Goal: Information Seeking & Learning: Learn about a topic

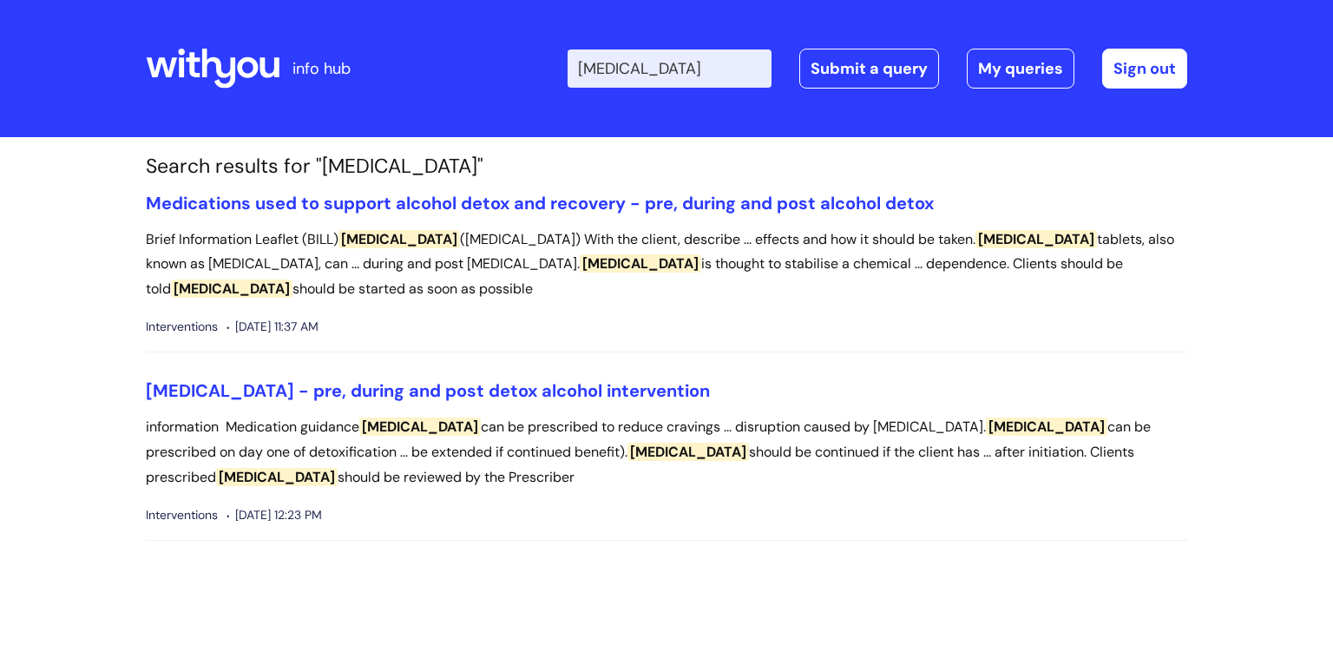
click at [642, 76] on input "acamprosate" at bounding box center [669, 68] width 204 height 38
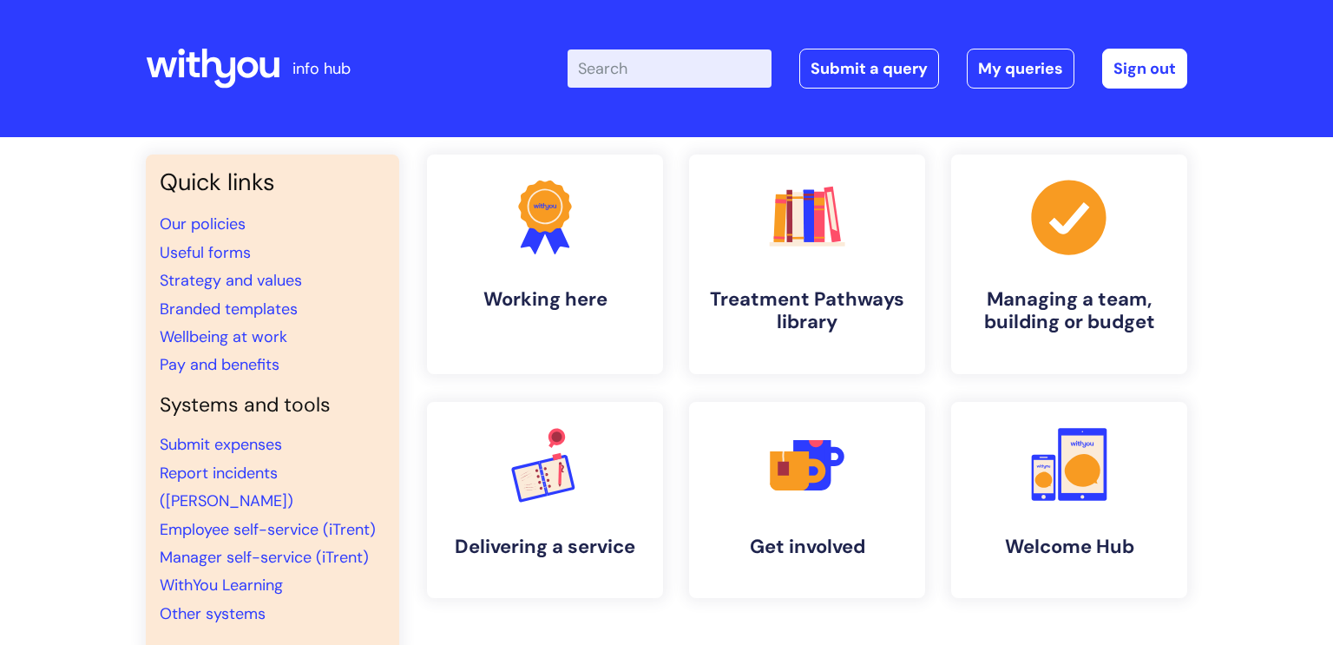
click at [679, 73] on input "Enter your search term here..." at bounding box center [669, 68] width 204 height 38
click at [809, 202] on rect at bounding box center [807, 215] width 11 height 54
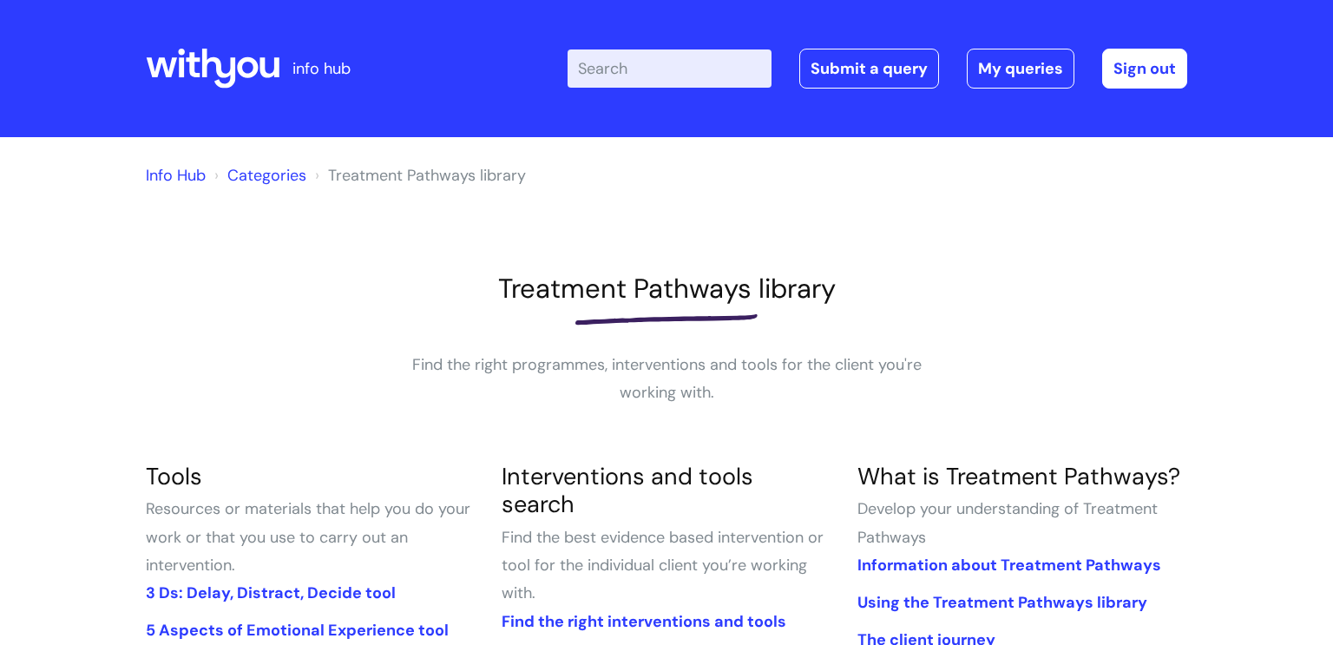
click at [615, 69] on input "Enter your search term here..." at bounding box center [669, 68] width 204 height 38
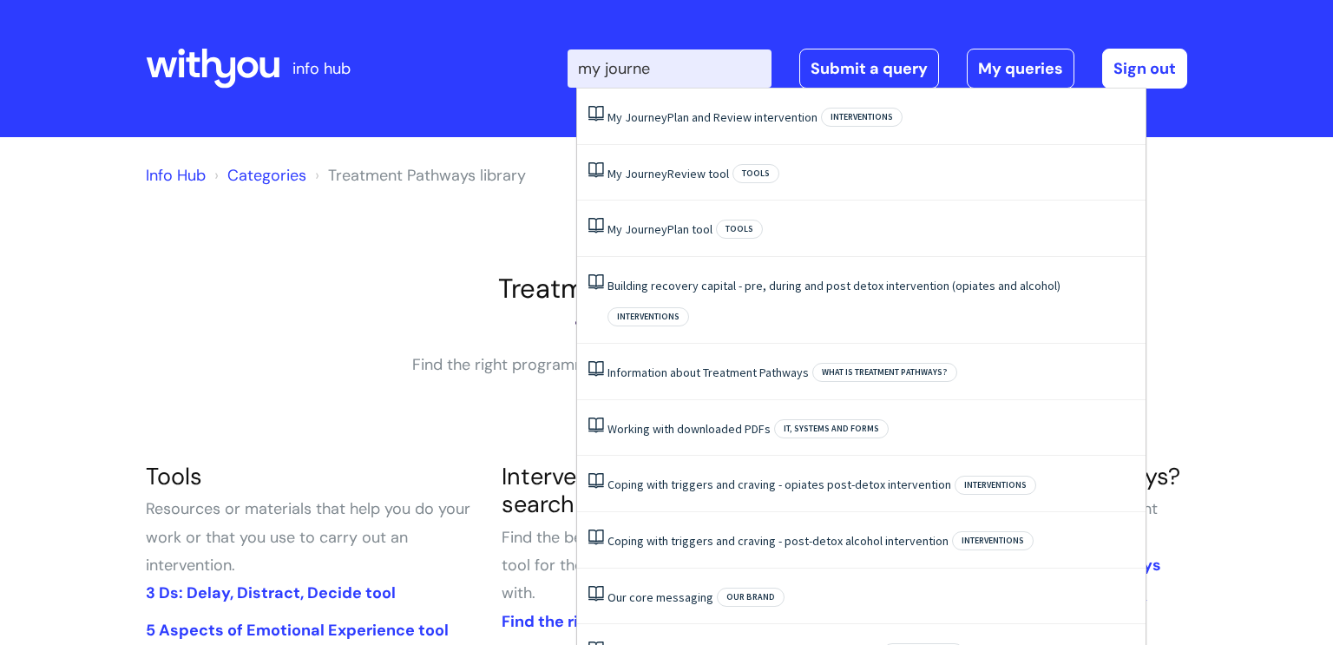
type input "my journey"
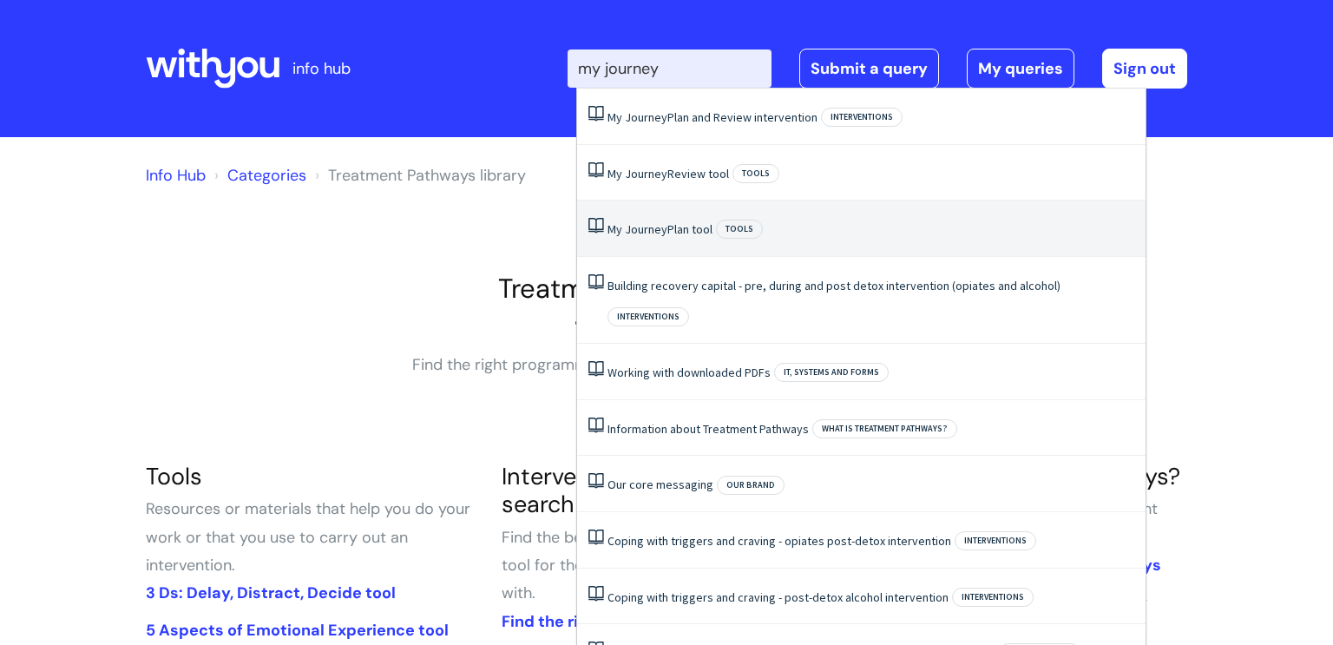
click at [677, 228] on link "My Journey Plan tool" at bounding box center [659, 229] width 105 height 16
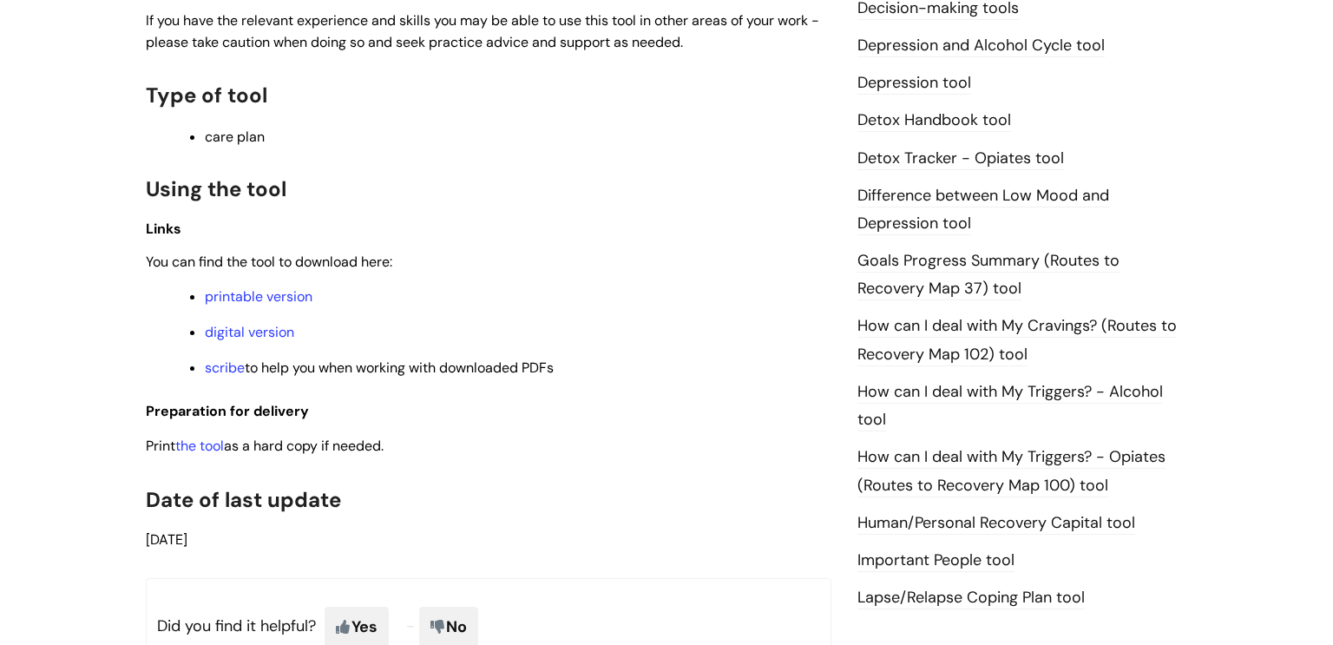
scroll to position [1004, 0]
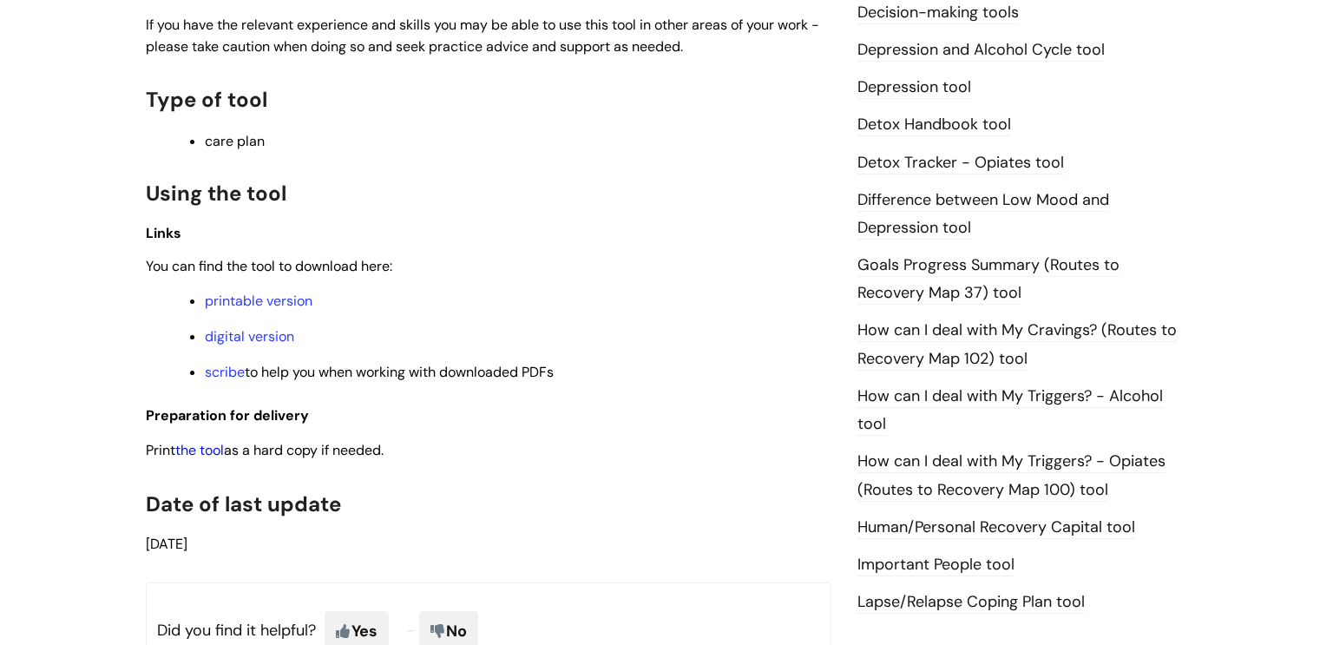
click at [202, 448] on link "the tool" at bounding box center [199, 450] width 49 height 18
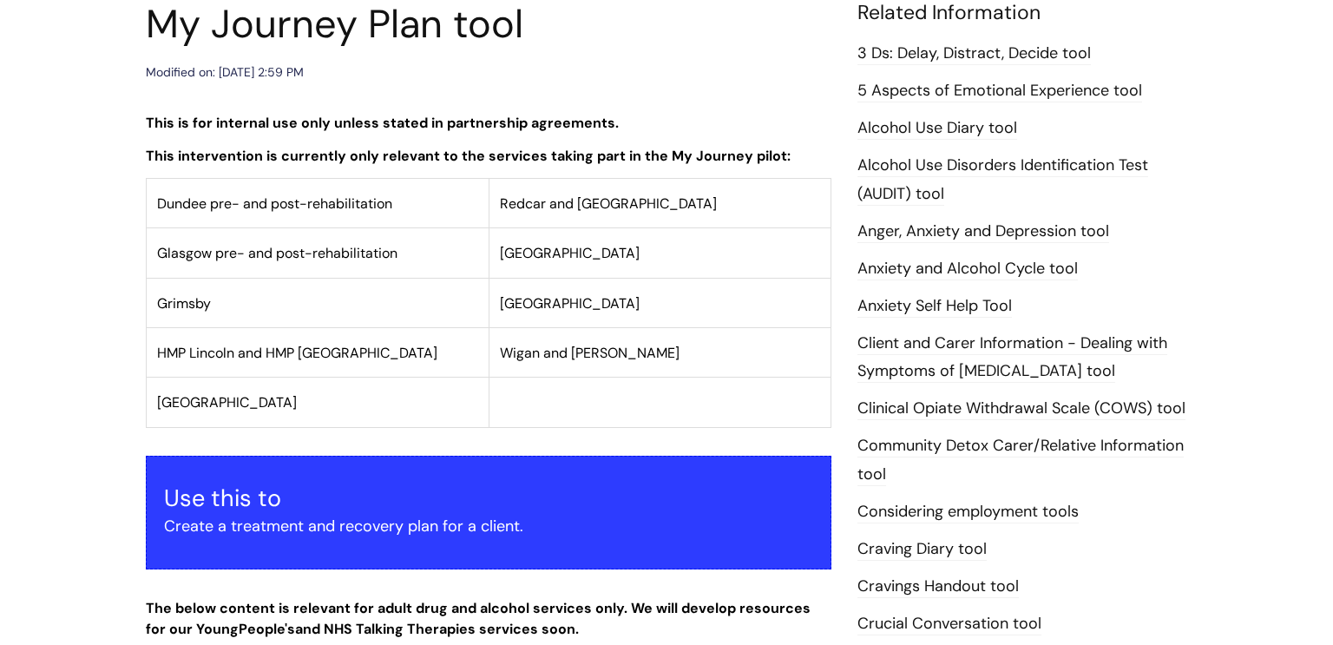
scroll to position [0, 0]
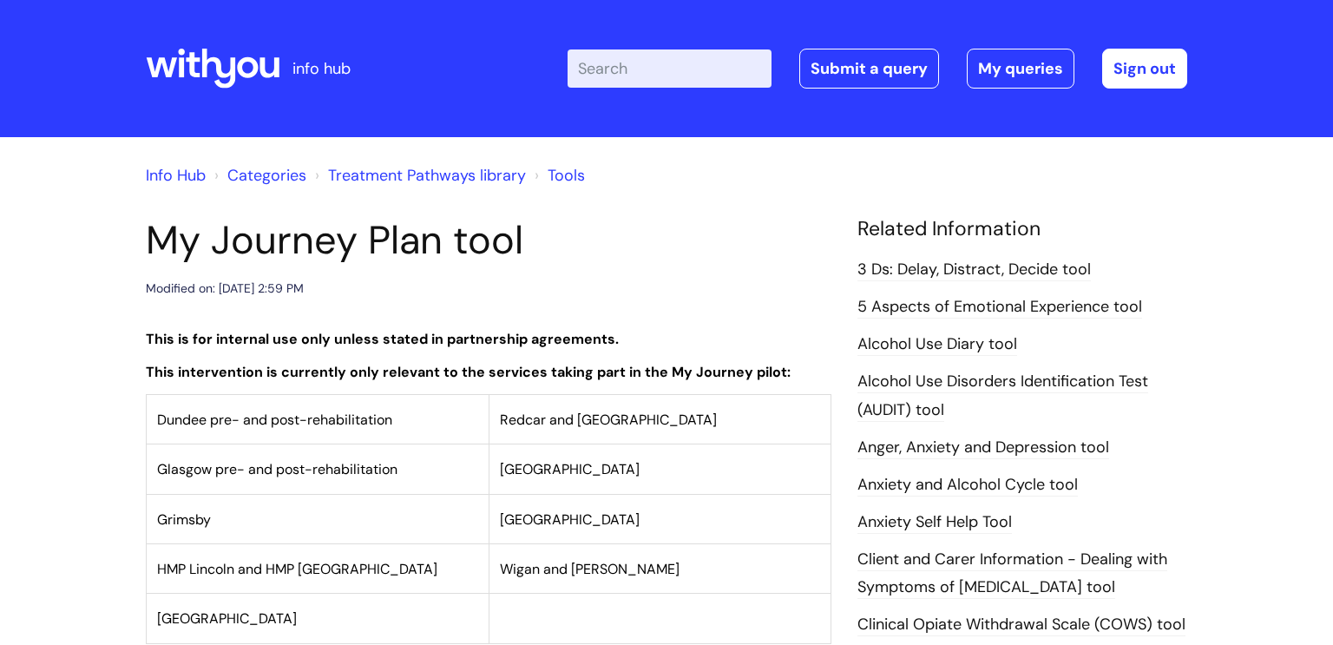
click at [918, 270] on link "3 Ds: Delay, Distract, Decide tool" at bounding box center [973, 270] width 233 height 23
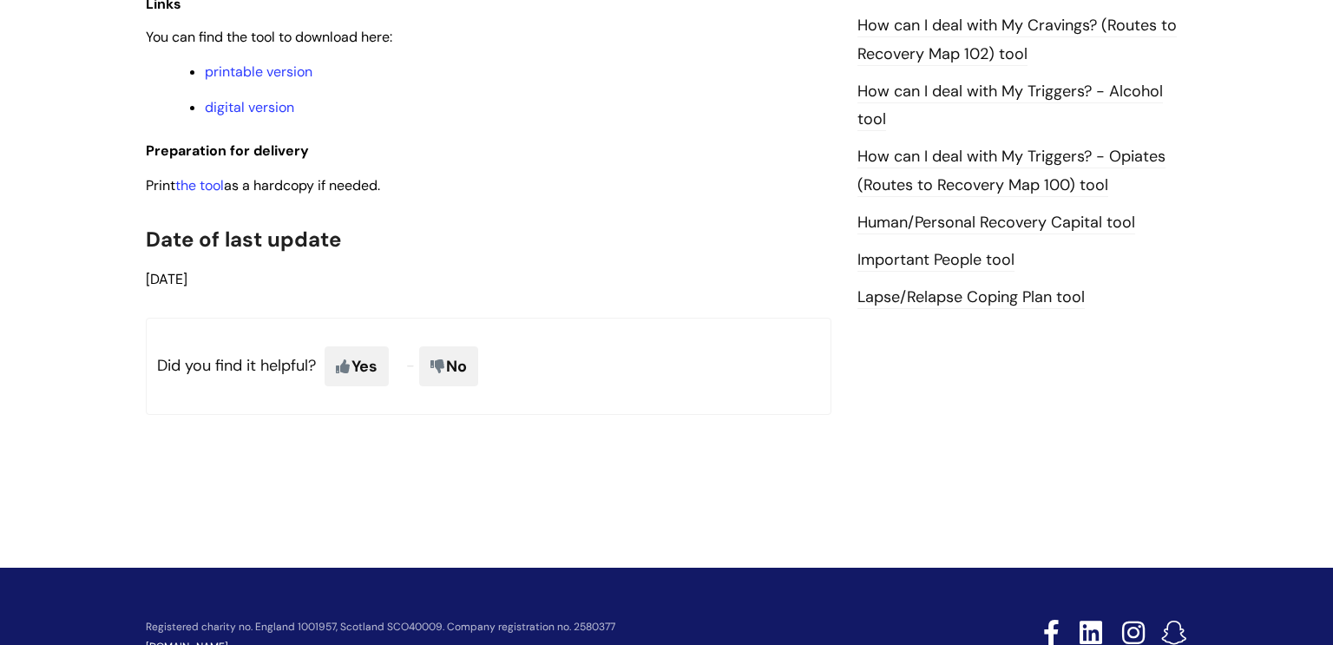
scroll to position [1346, 0]
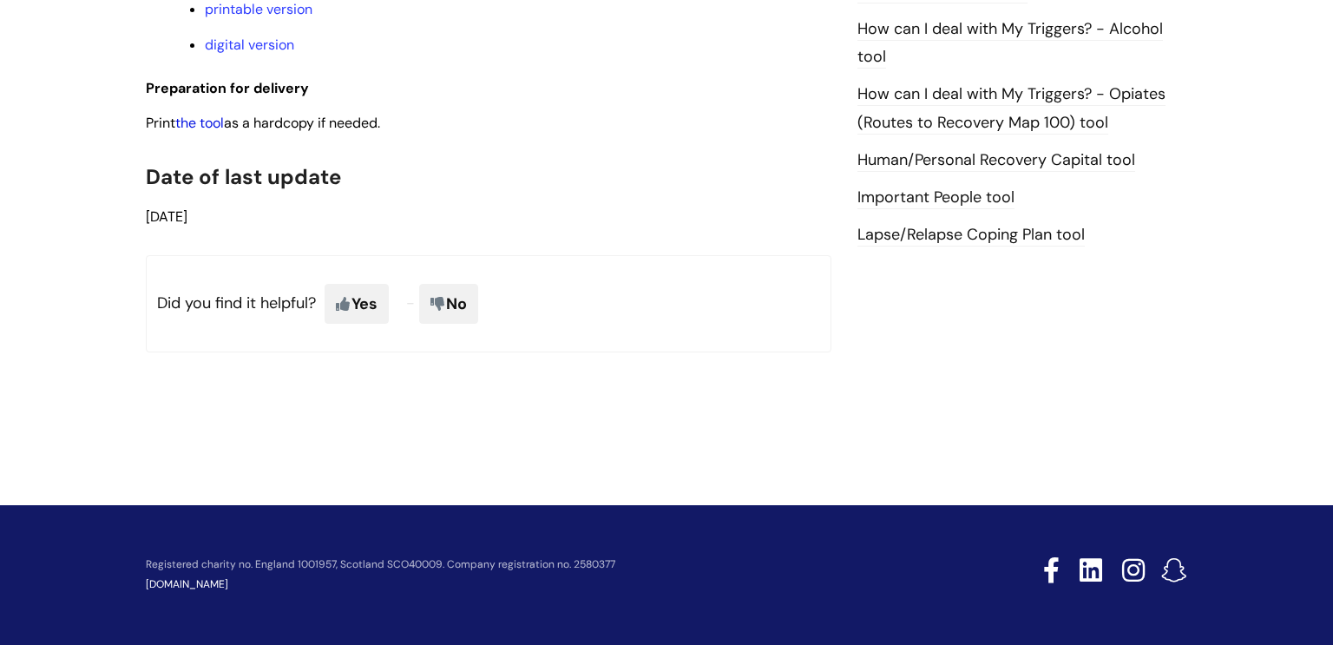
click at [181, 121] on link "the tool" at bounding box center [199, 123] width 49 height 18
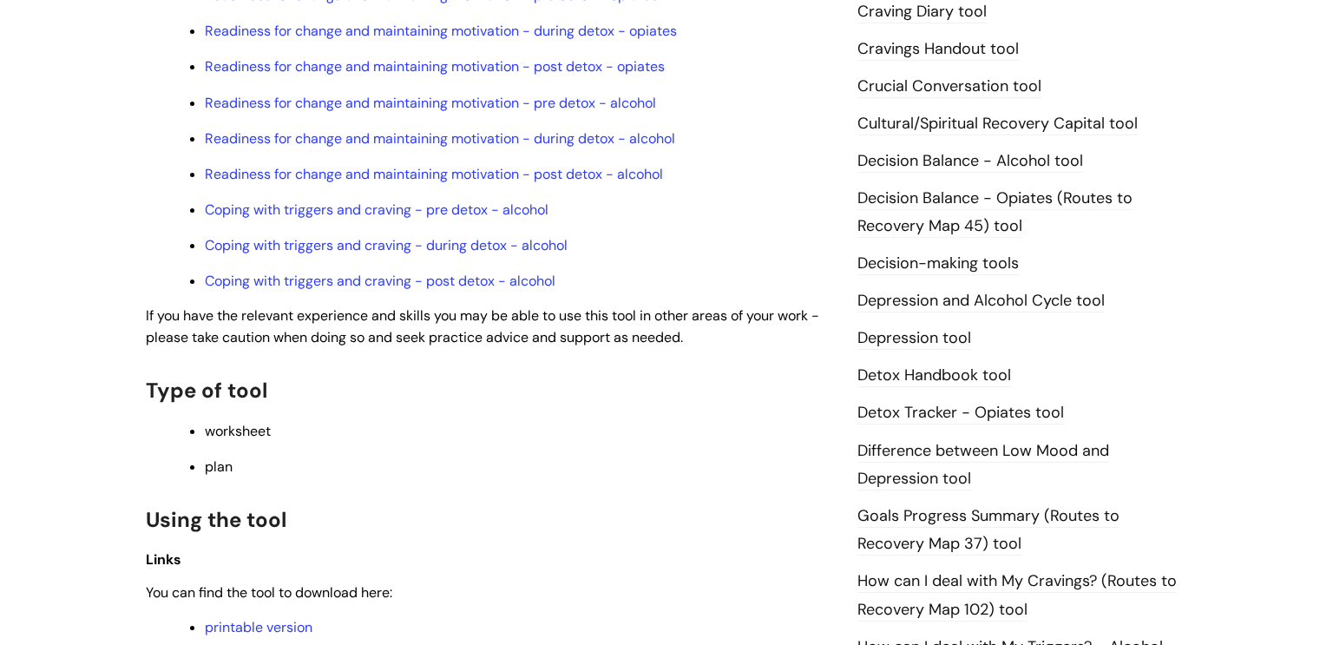
scroll to position [701, 0]
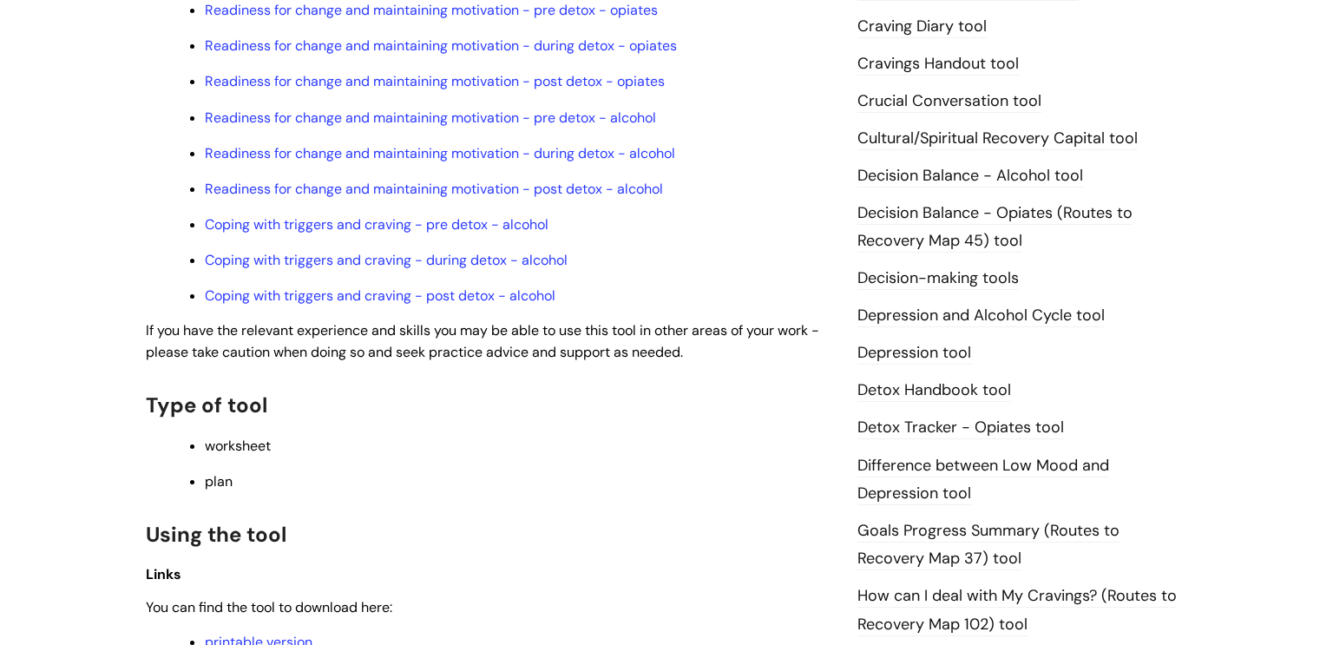
click at [927, 37] on link "Craving Diary tool" at bounding box center [921, 27] width 129 height 23
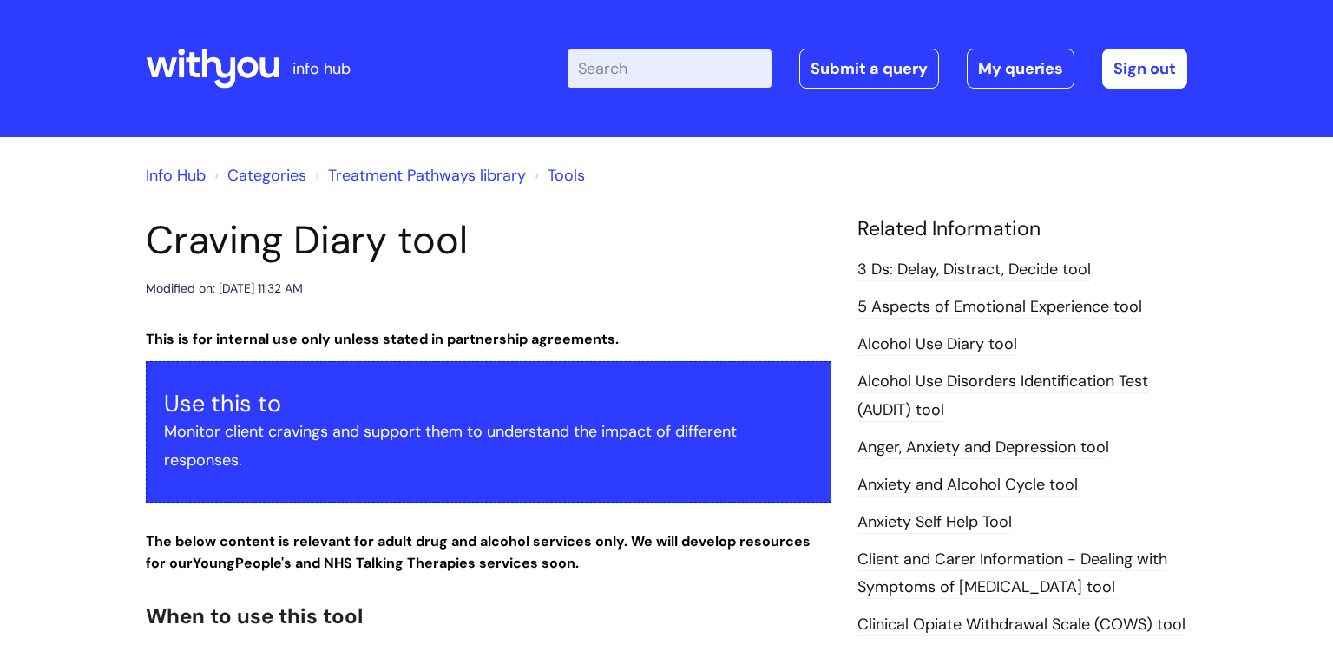
click at [330, 174] on link "Treatment Pathways library" at bounding box center [427, 175] width 198 height 21
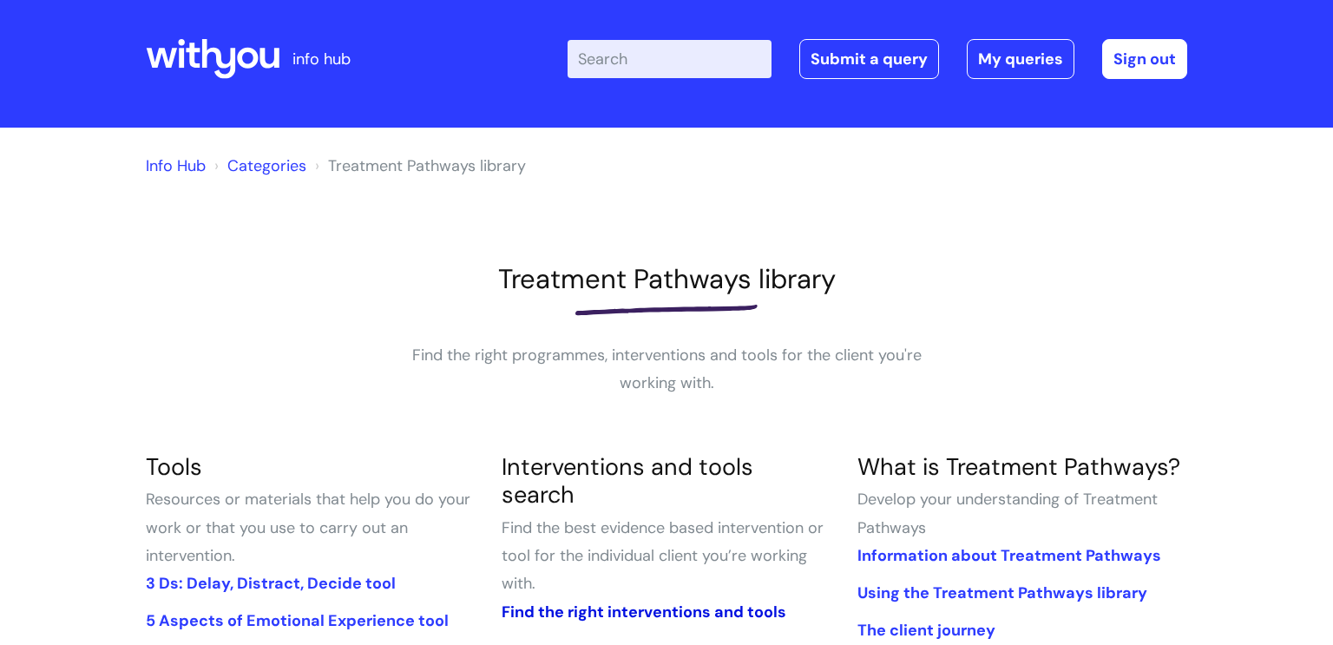
scroll to position [17, 0]
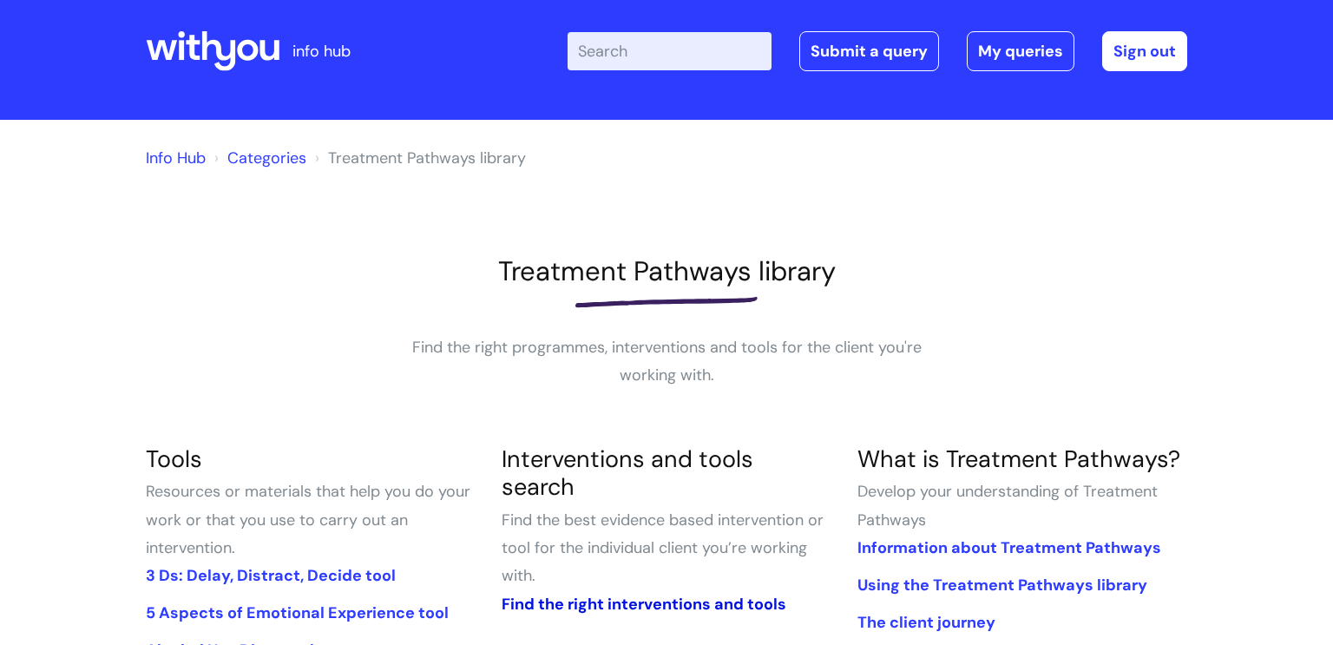
click at [617, 593] on link "Find the right interventions and tools" at bounding box center [643, 603] width 285 height 21
